Goal: Task Accomplishment & Management: Complete application form

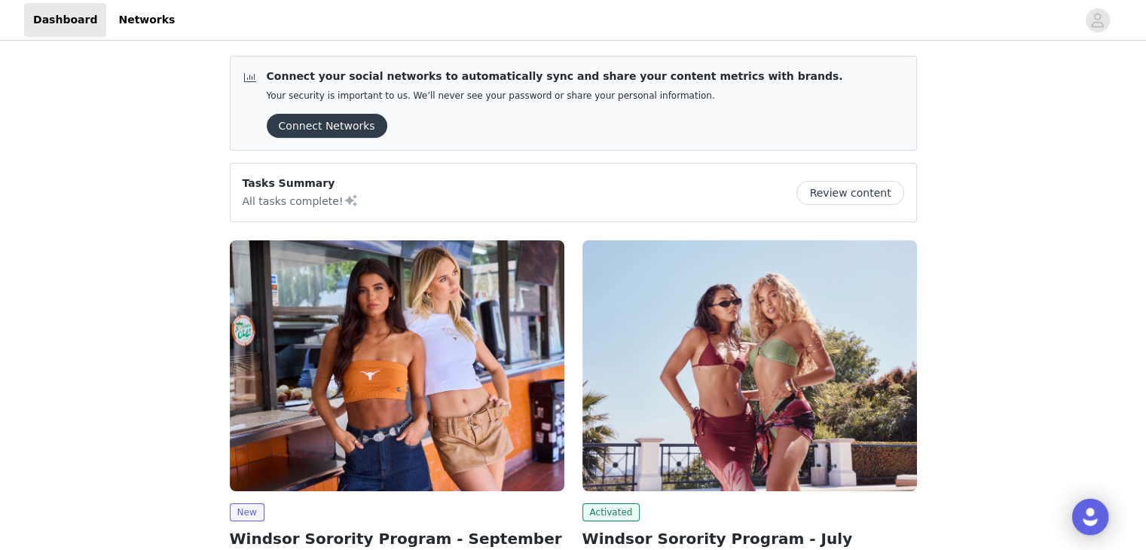
scroll to position [152, 0]
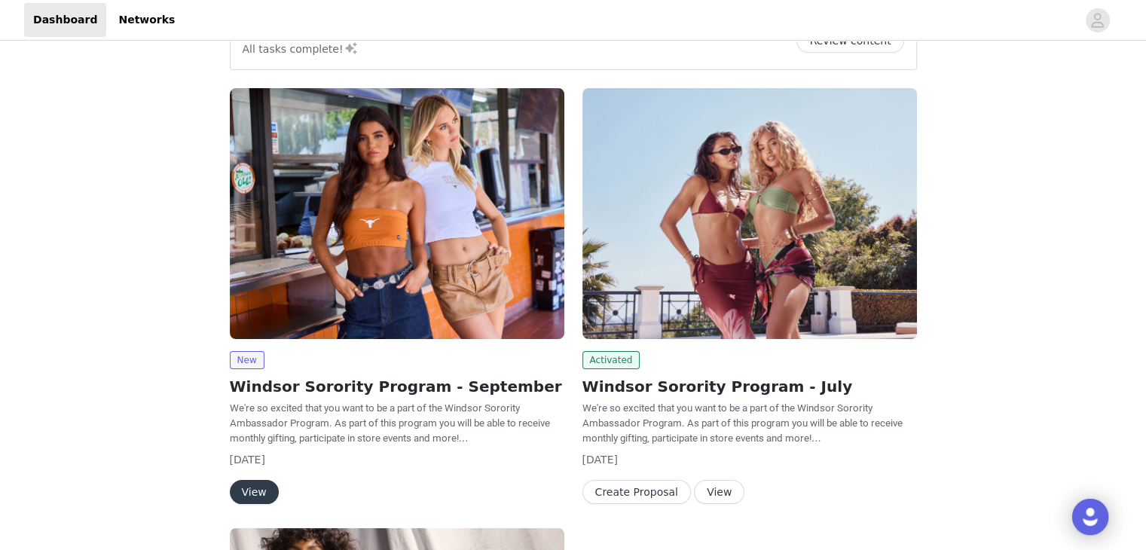
click at [250, 489] on button "View" at bounding box center [254, 492] width 49 height 24
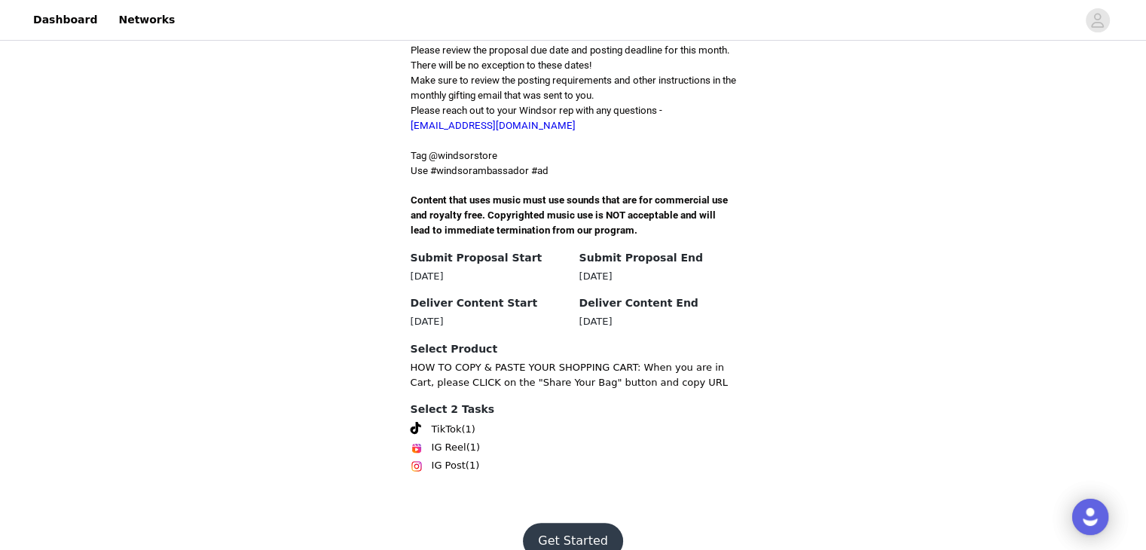
scroll to position [429, 0]
click at [564, 524] on button "Get Started" at bounding box center [573, 542] width 100 height 36
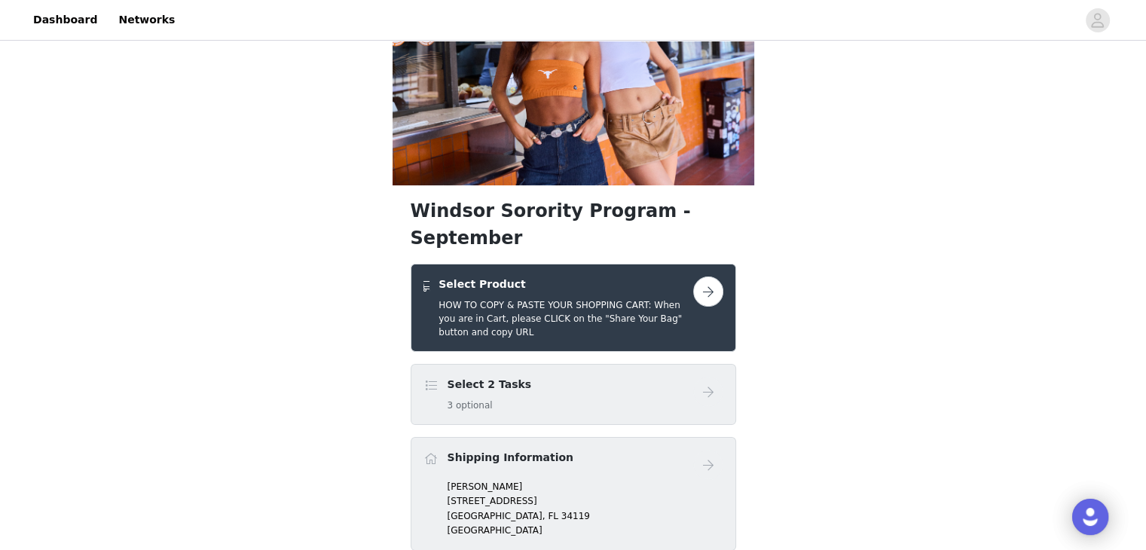
scroll to position [88, 0]
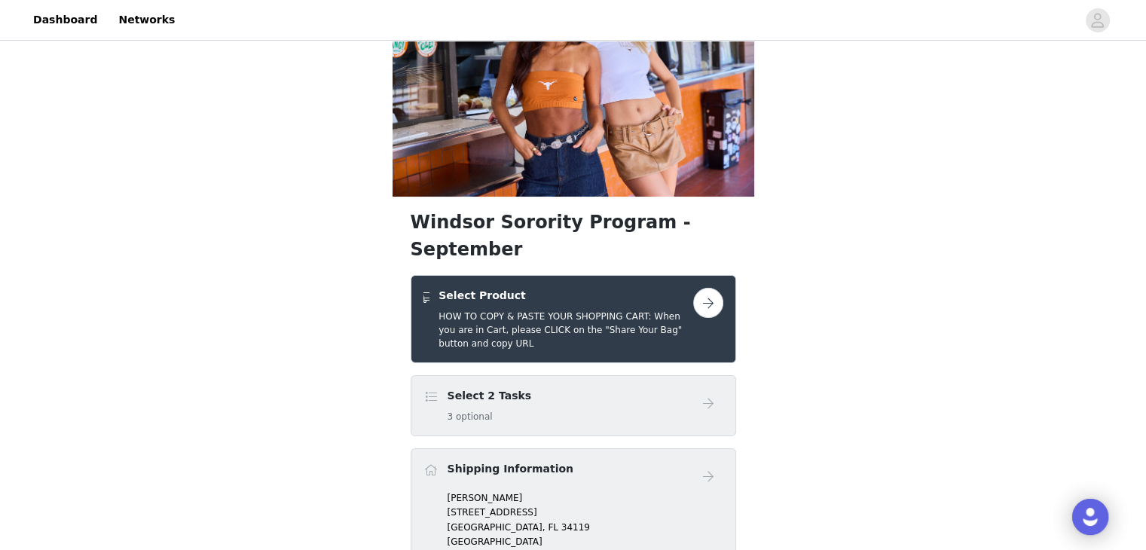
click at [701, 288] on button "button" at bounding box center [708, 303] width 30 height 30
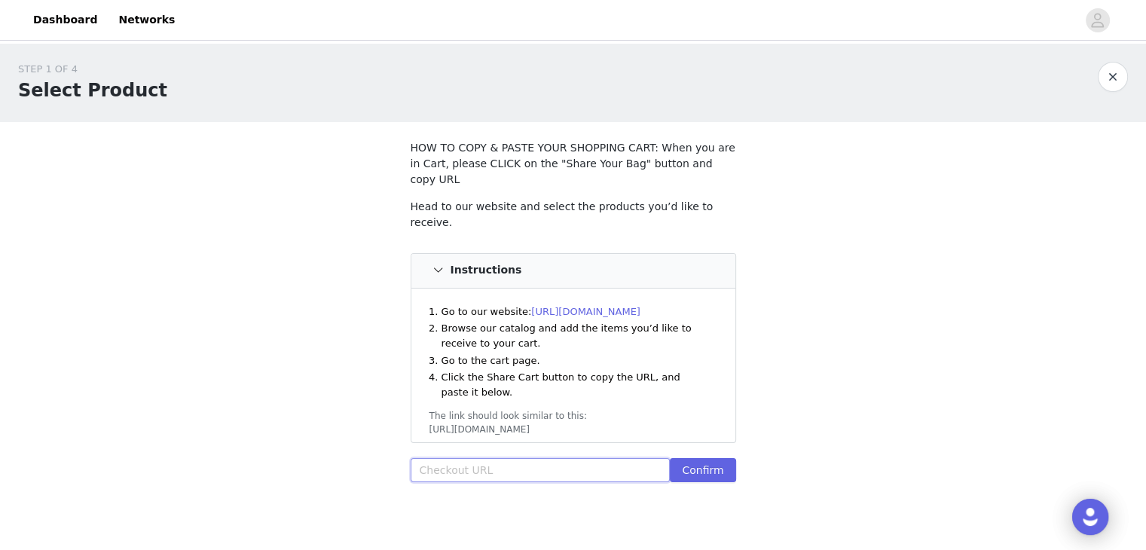
click at [505, 458] on input "text" at bounding box center [541, 470] width 260 height 24
paste input "[URL][DOMAIN_NAME]"
click at [711, 458] on button "Confirm" at bounding box center [703, 470] width 66 height 24
click at [594, 458] on input "[URL][DOMAIN_NAME]" at bounding box center [541, 470] width 260 height 24
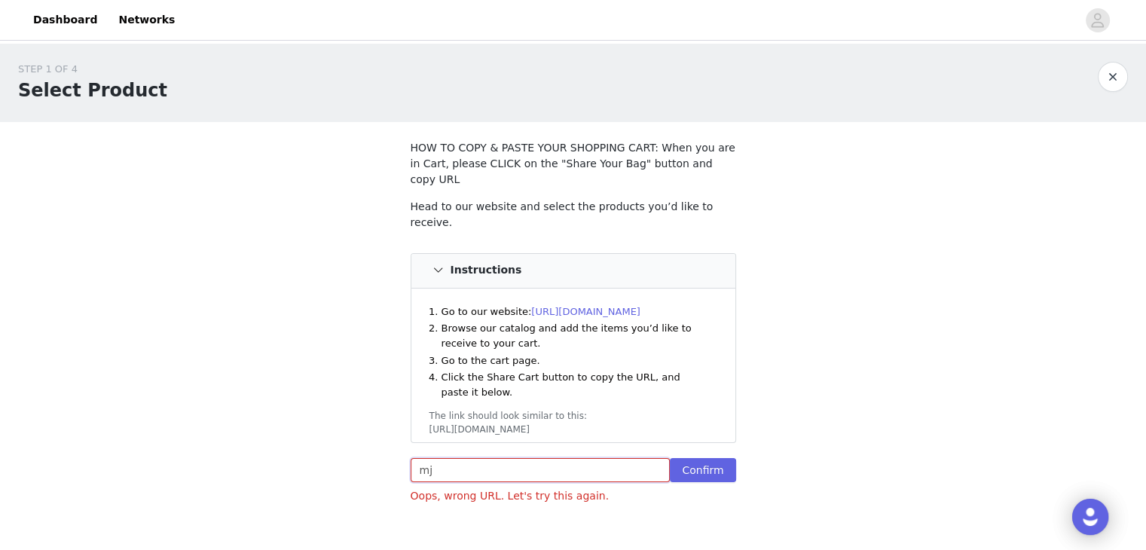
type input "m"
paste input "[URL][DOMAIN_NAME]"
type input "[URL][DOMAIN_NAME]"
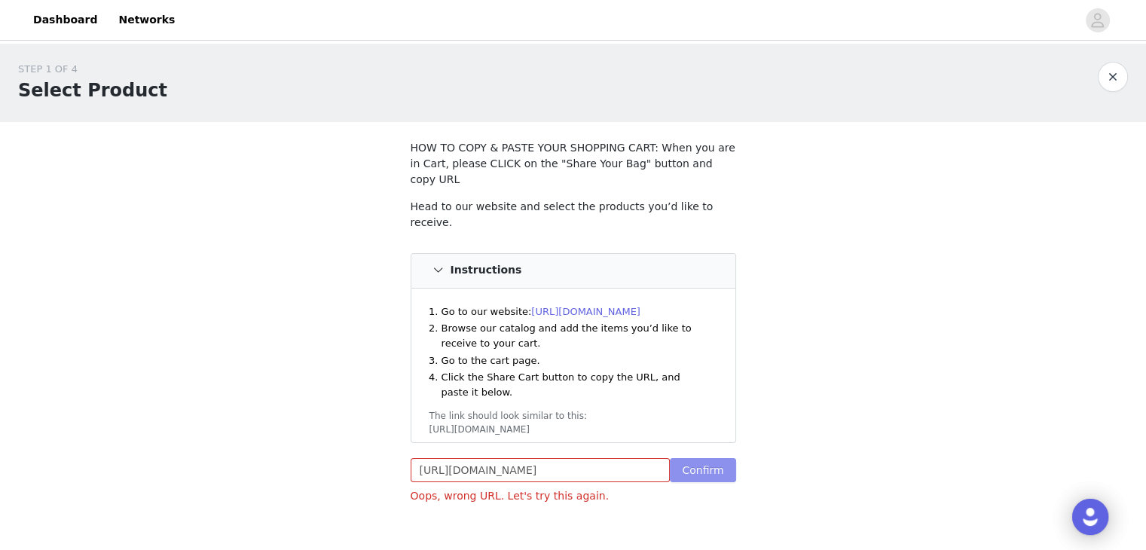
click at [692, 458] on button "Confirm" at bounding box center [703, 470] width 66 height 24
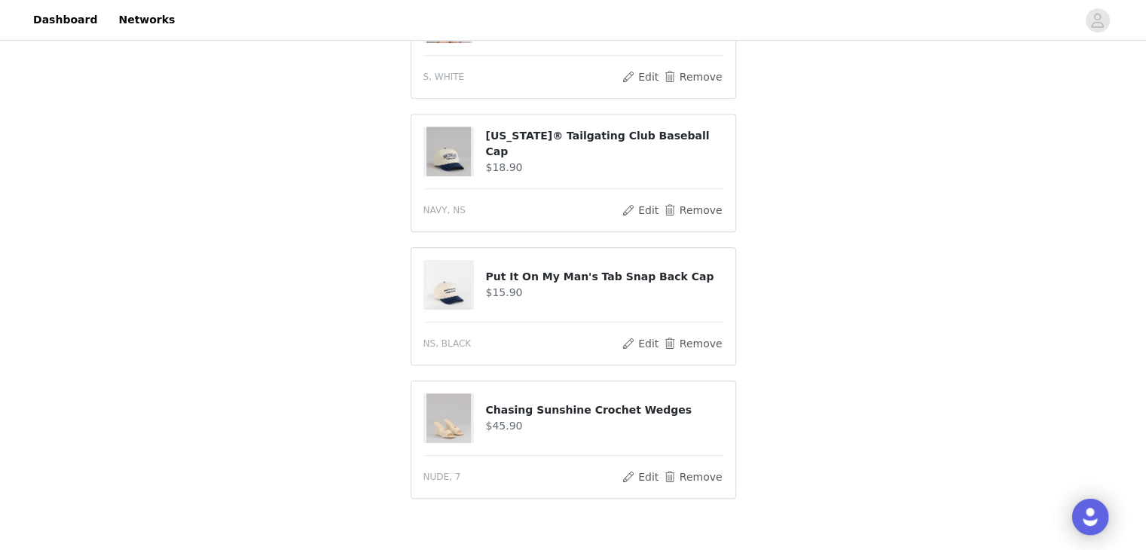
scroll to position [1111, 0]
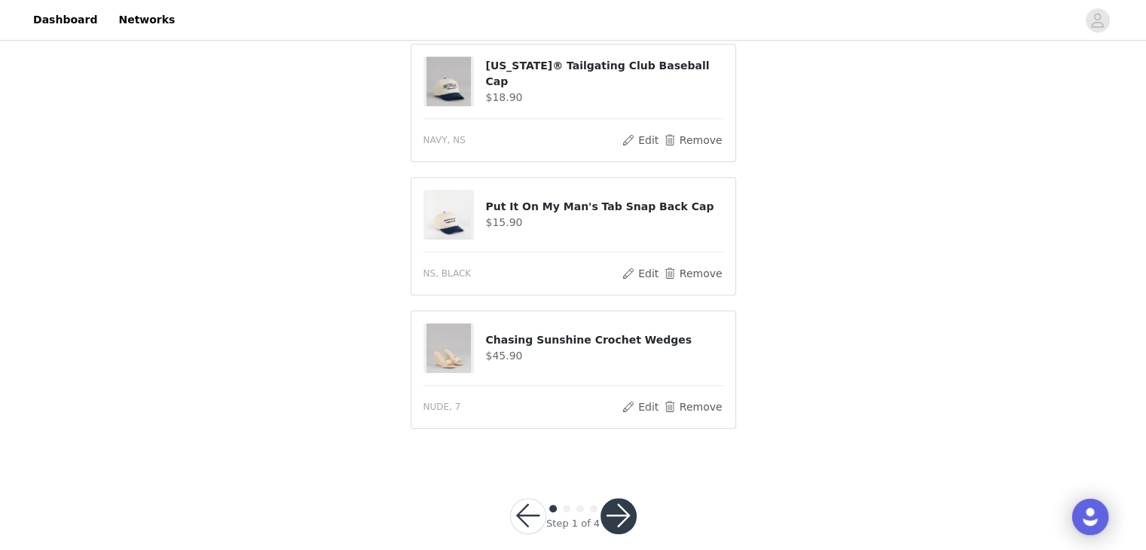
click at [626, 498] on button "button" at bounding box center [619, 516] width 36 height 36
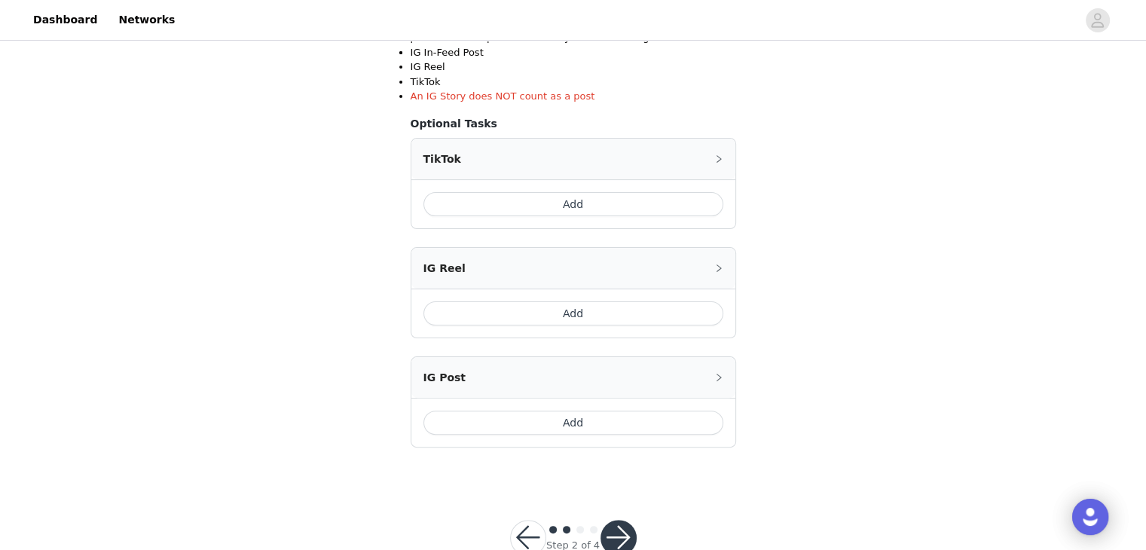
scroll to position [359, 0]
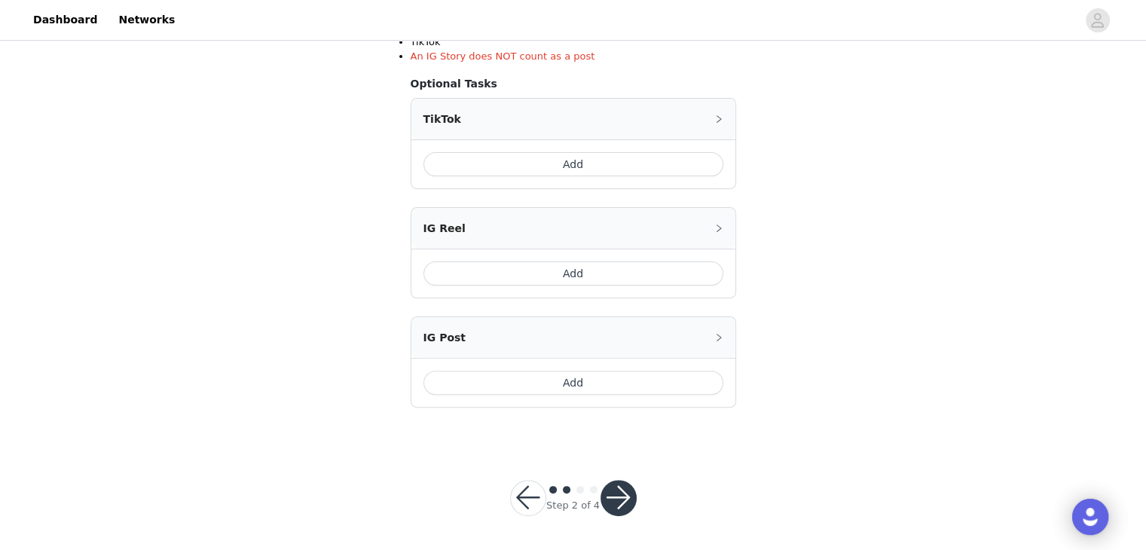
click at [606, 497] on button "button" at bounding box center [619, 498] width 36 height 36
click at [613, 495] on button "button" at bounding box center [619, 498] width 36 height 36
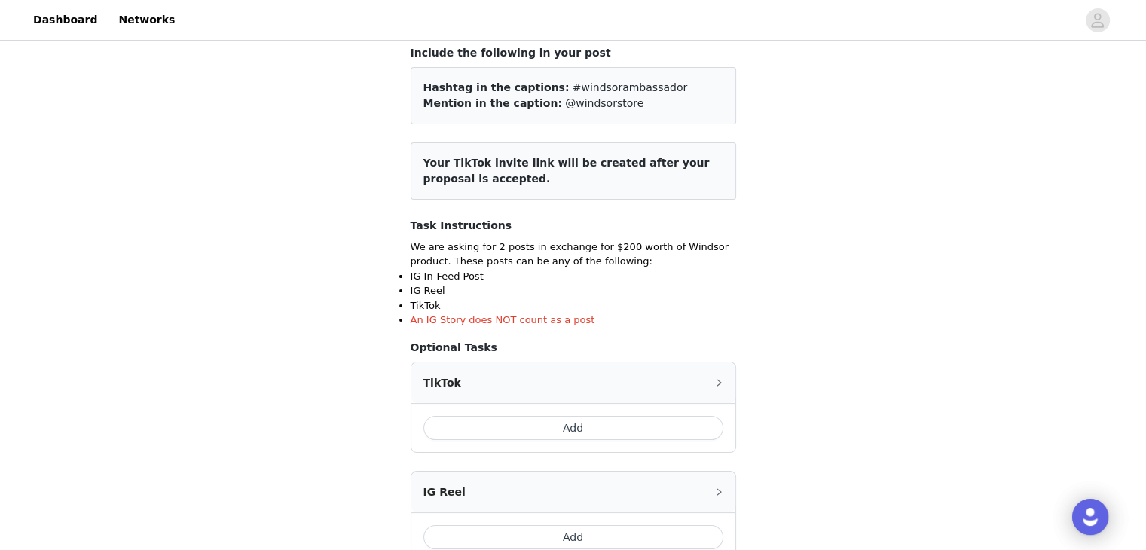
scroll to position [124, 0]
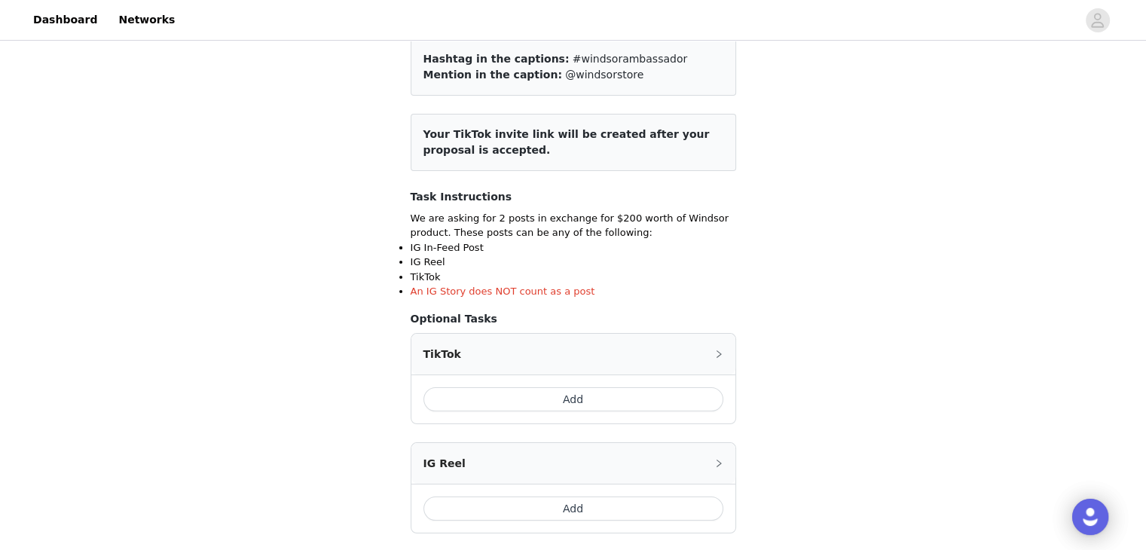
click at [629, 396] on button "Add" at bounding box center [573, 399] width 300 height 24
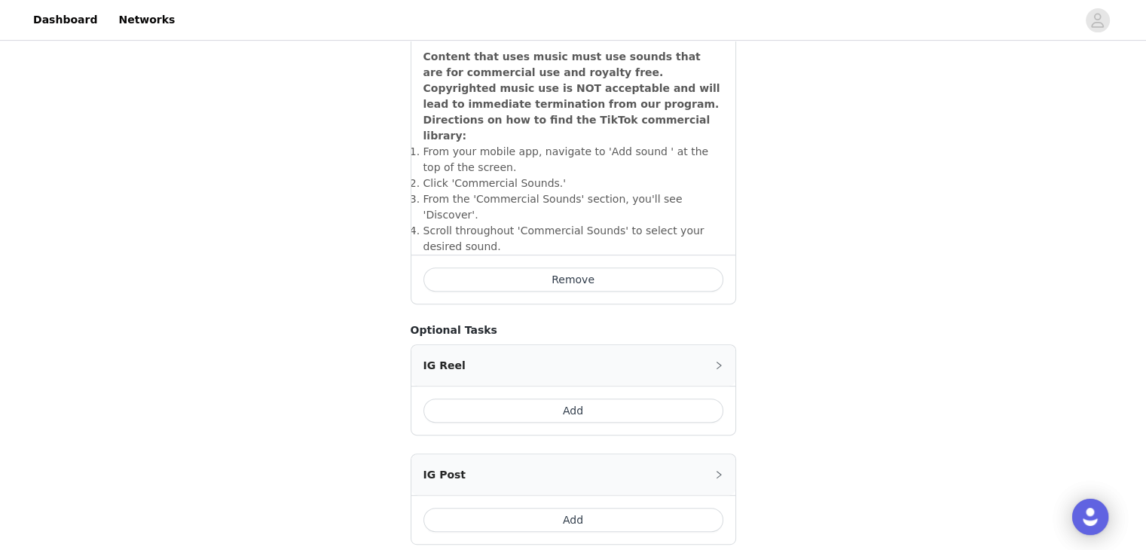
scroll to position [610, 0]
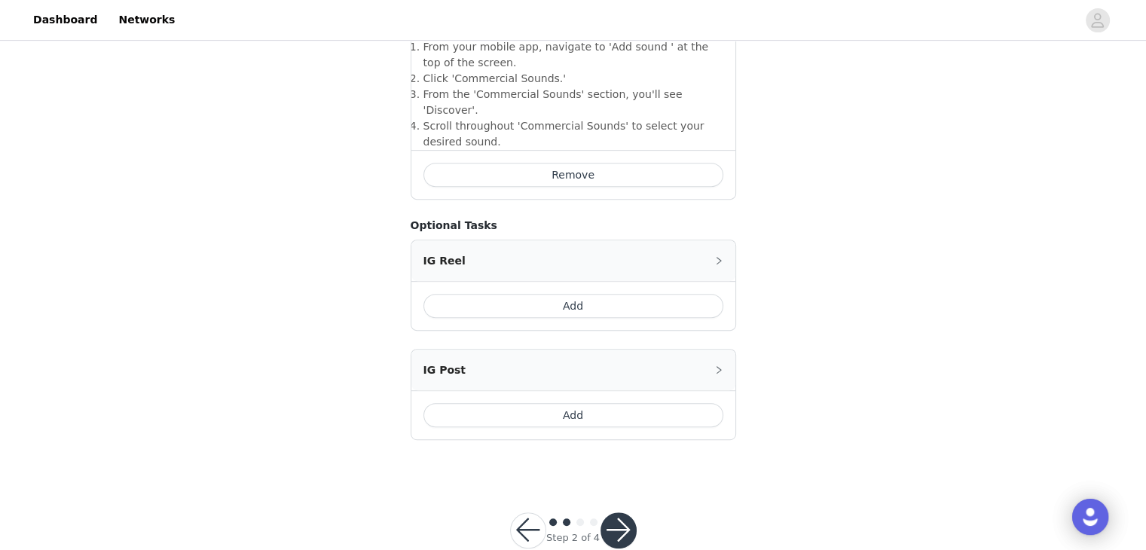
click at [616, 512] on button "button" at bounding box center [619, 530] width 36 height 36
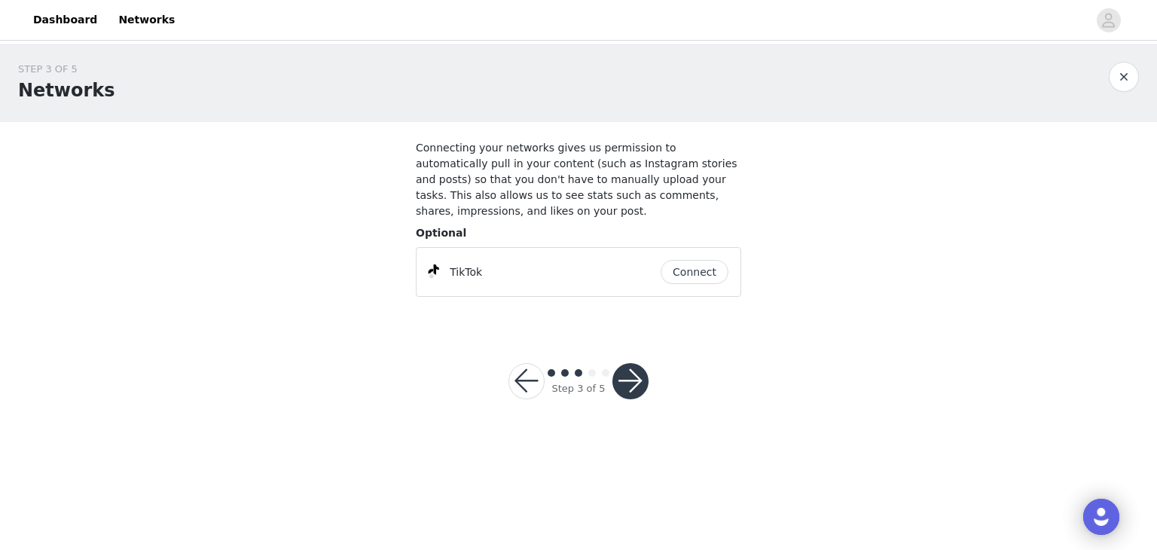
click at [637, 363] on button "button" at bounding box center [631, 381] width 36 height 36
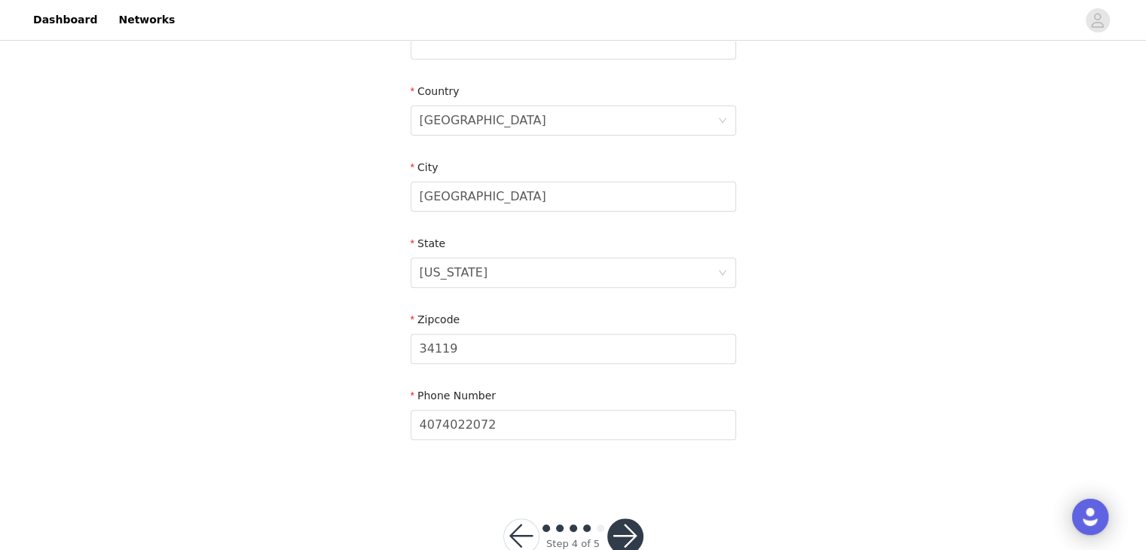
scroll to position [477, 0]
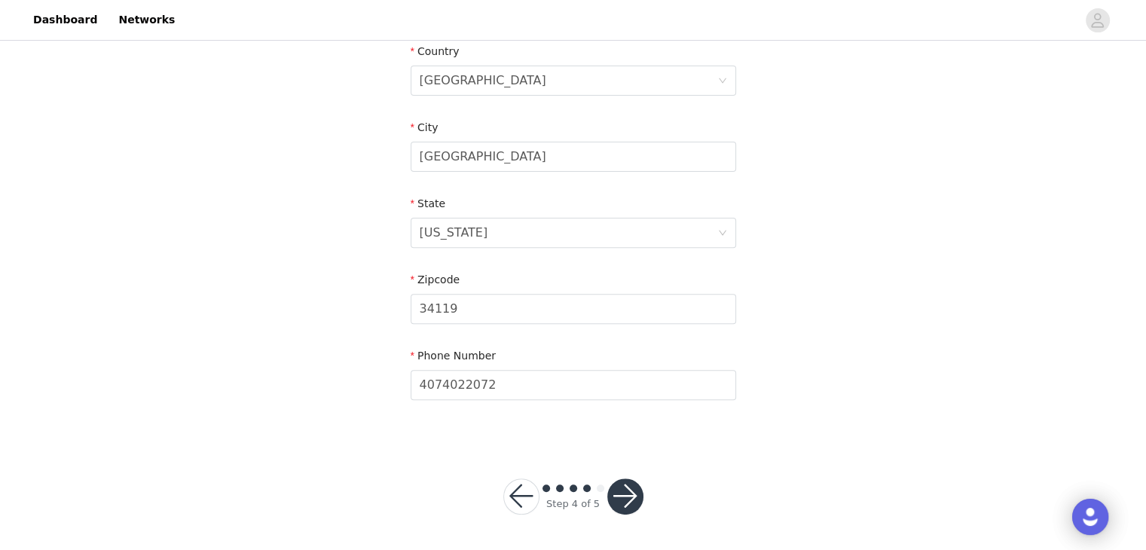
click at [615, 500] on button "button" at bounding box center [625, 496] width 36 height 36
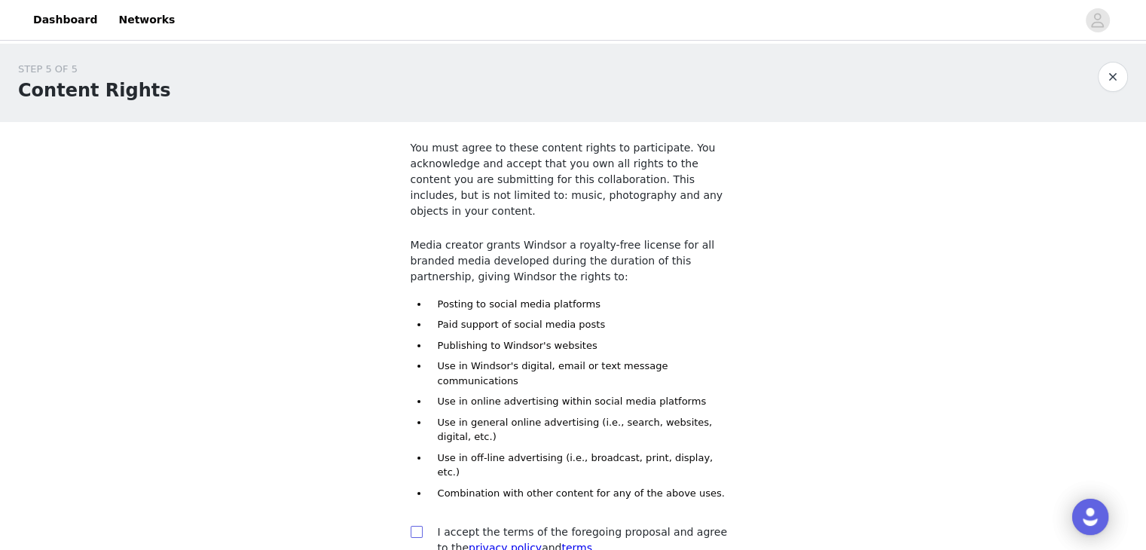
click at [416, 526] on input "checkbox" at bounding box center [416, 531] width 11 height 11
checkbox input "true"
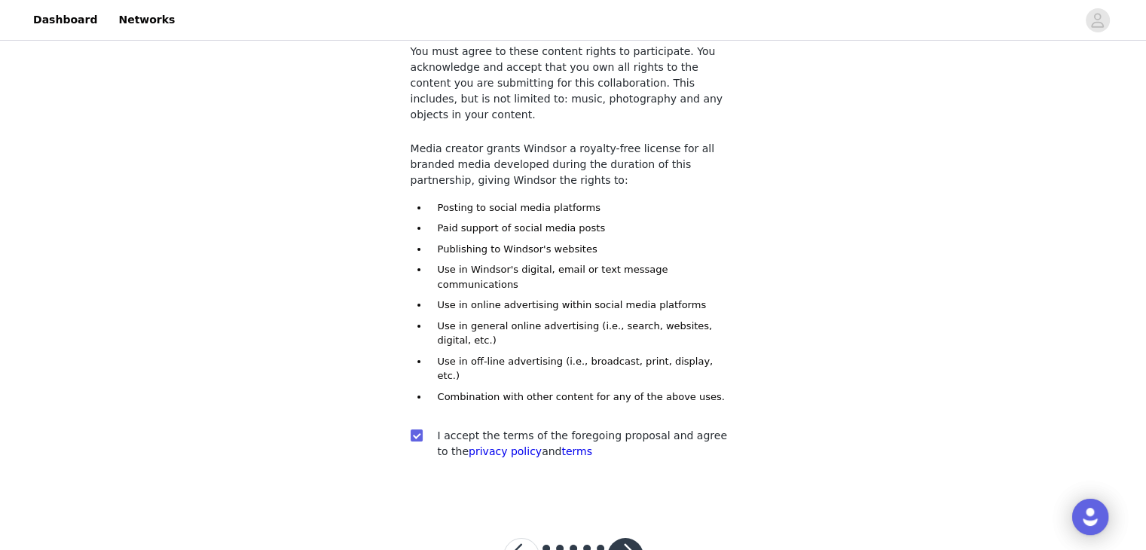
click at [636, 538] on button "button" at bounding box center [625, 556] width 36 height 36
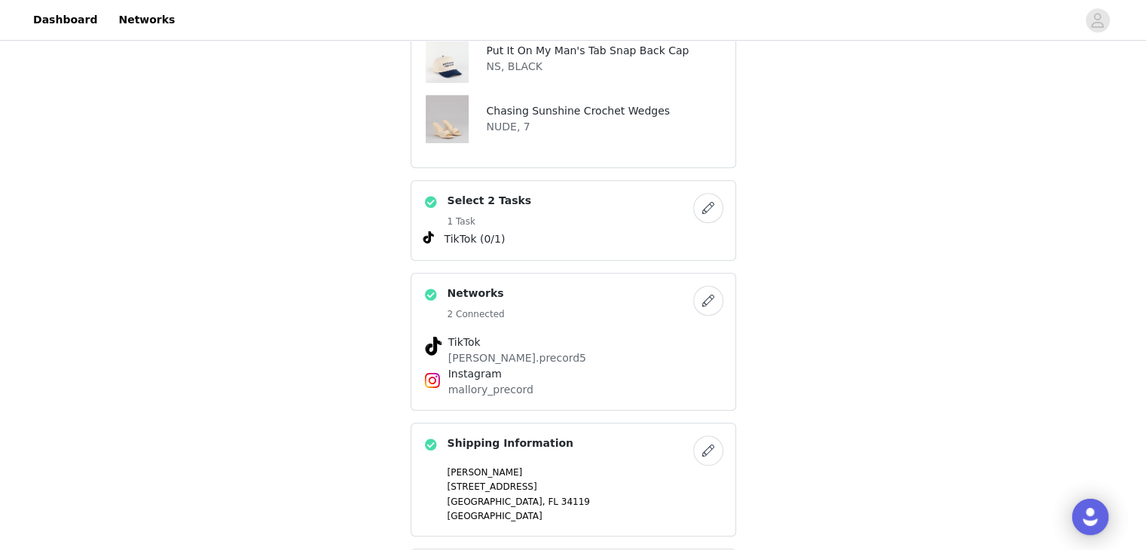
scroll to position [741, 0]
click at [719, 192] on button "button" at bounding box center [708, 207] width 30 height 30
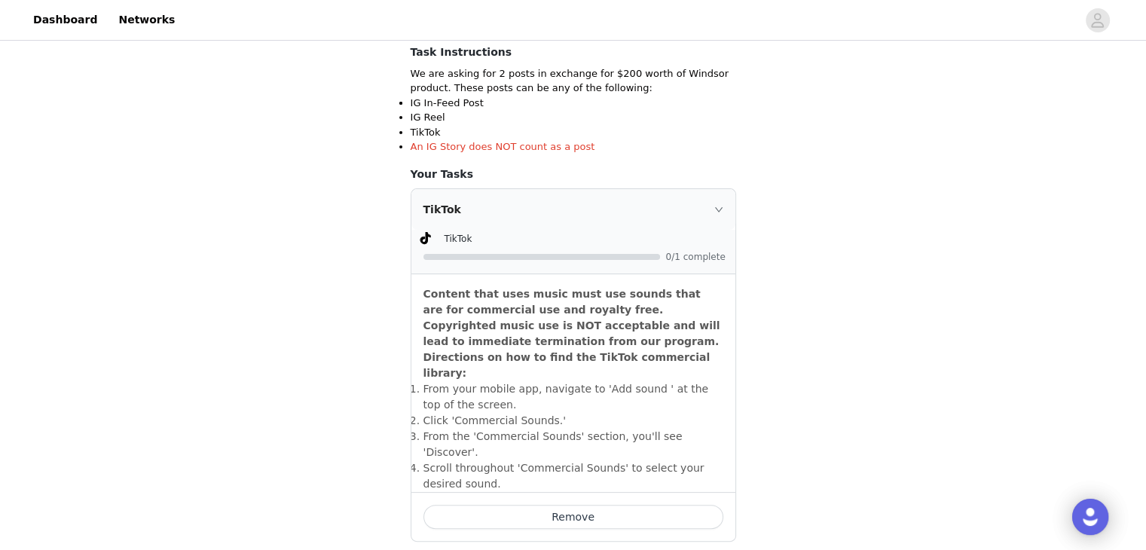
scroll to position [267, 0]
